Goal: Information Seeking & Learning: Find specific page/section

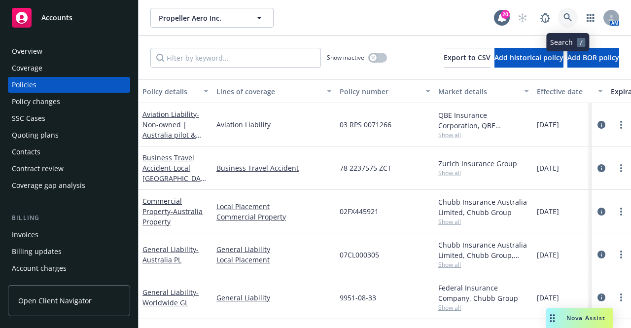
click at [567, 19] on icon at bounding box center [567, 17] width 8 height 8
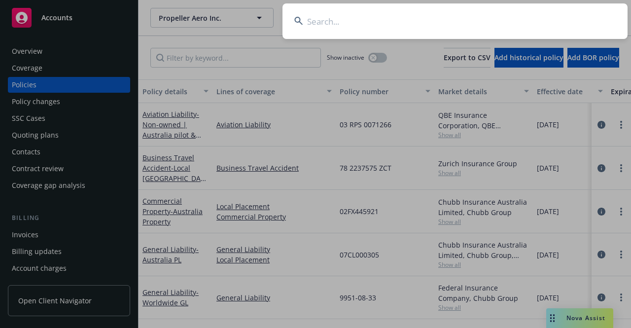
click at [324, 24] on input at bounding box center [454, 20] width 345 height 35
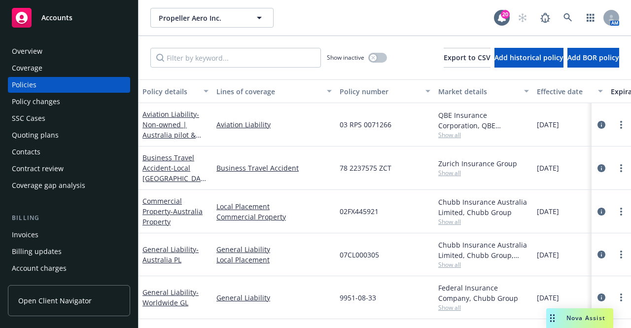
click at [302, 26] on div "Propeller Aero Inc. Propeller Aero Inc." at bounding box center [322, 18] width 344 height 20
click at [60, 45] on div "Overview" at bounding box center [69, 51] width 114 height 16
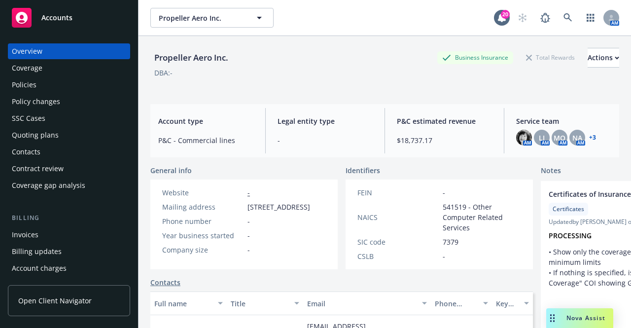
click at [55, 83] on div "Policies" at bounding box center [69, 85] width 114 height 16
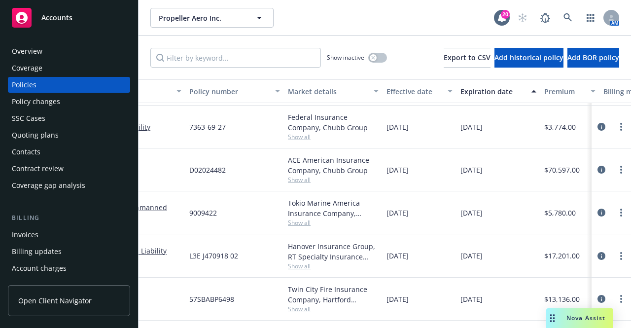
scroll to position [244, 114]
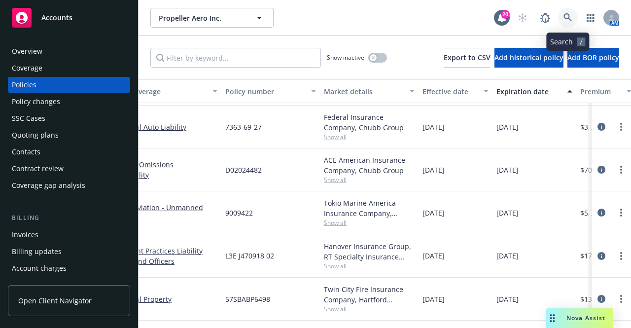
click at [568, 19] on icon at bounding box center [567, 17] width 8 height 8
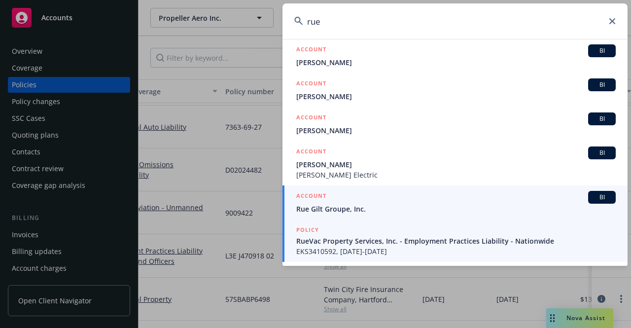
scroll to position [148, 0]
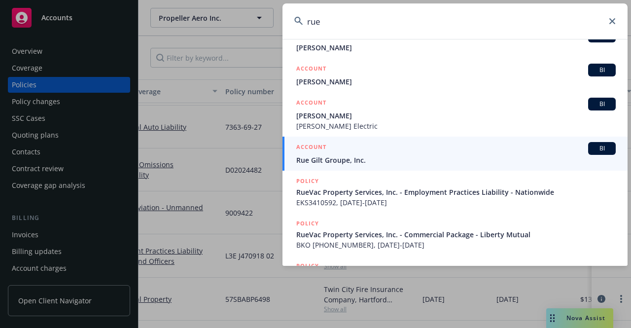
type input "rue"
click at [346, 160] on span "Rue Gilt Groupe, Inc." at bounding box center [455, 160] width 319 height 10
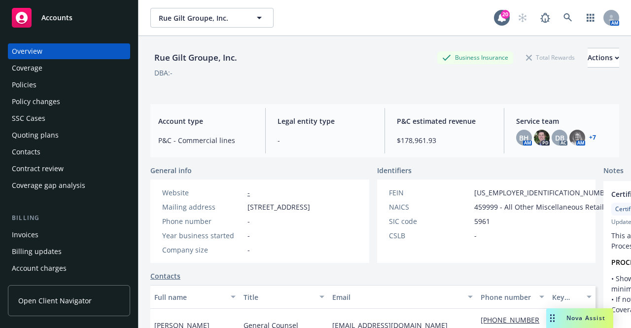
click at [22, 80] on div "Policies" at bounding box center [24, 85] width 25 height 16
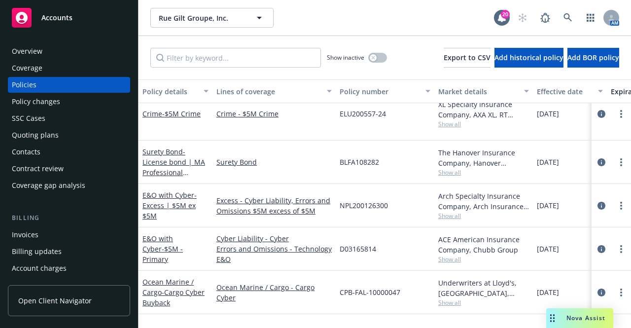
scroll to position [197, 0]
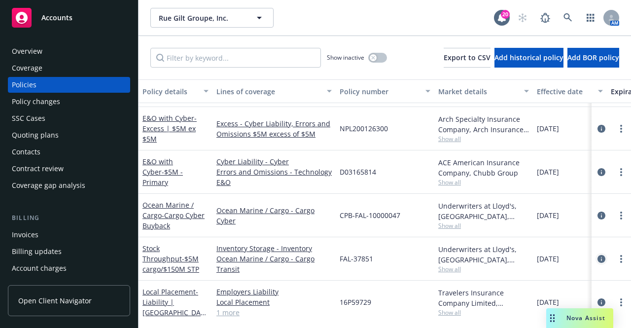
click at [597, 259] on icon "circleInformation" at bounding box center [601, 259] width 8 height 8
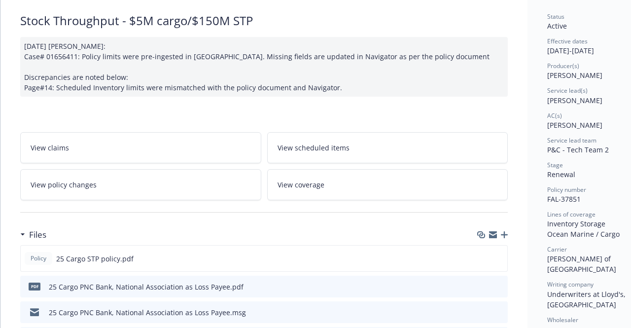
scroll to position [99, 0]
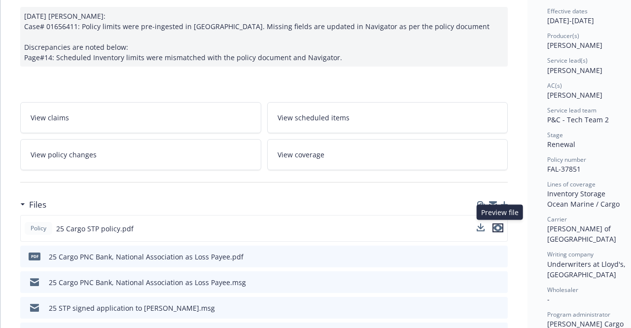
click at [499, 225] on icon "preview file" at bounding box center [497, 227] width 9 height 7
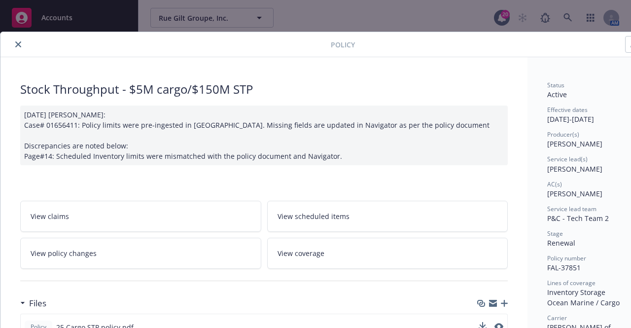
click at [17, 44] on icon "close" at bounding box center [18, 44] width 6 height 6
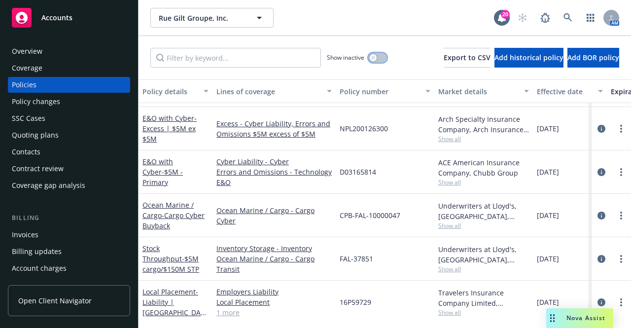
click at [370, 57] on div "button" at bounding box center [373, 57] width 7 height 7
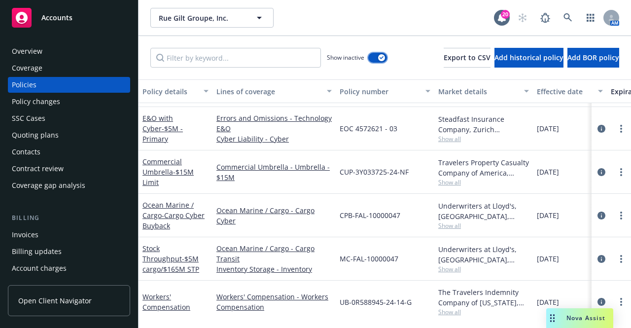
scroll to position [3204, 0]
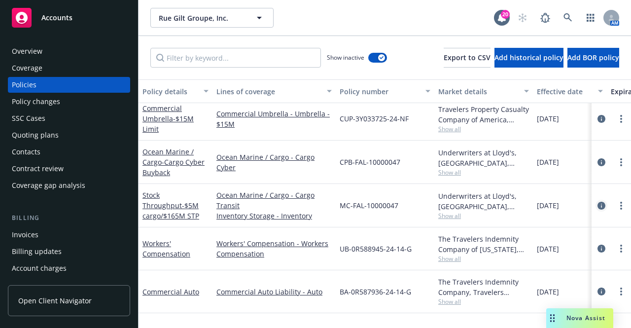
click at [597, 203] on icon "circleInformation" at bounding box center [601, 206] width 8 height 8
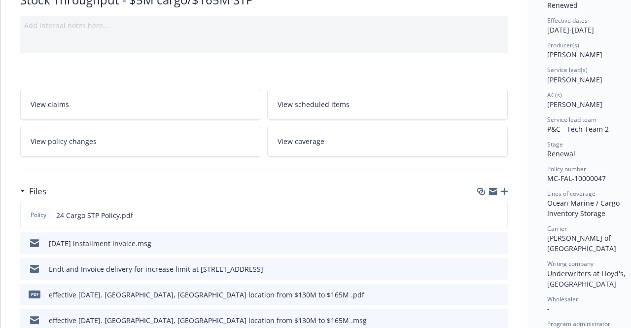
scroll to position [99, 0]
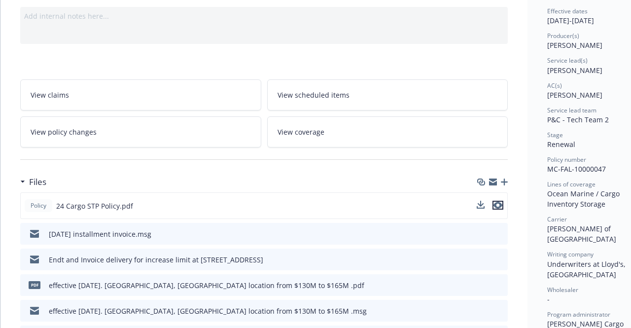
click at [496, 204] on icon "preview file" at bounding box center [497, 205] width 9 height 7
